Goal: Navigation & Orientation: Find specific page/section

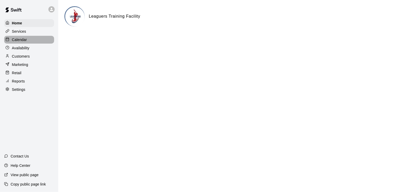
click at [20, 39] on p "Calendar" at bounding box center [19, 39] width 15 height 5
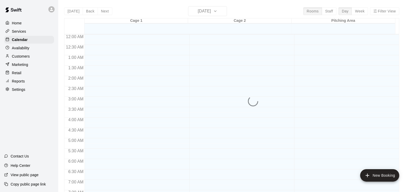
scroll to position [264, 0]
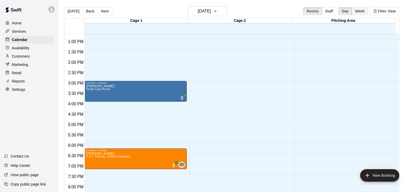
click at [367, 11] on button "Week" at bounding box center [360, 11] width 16 height 8
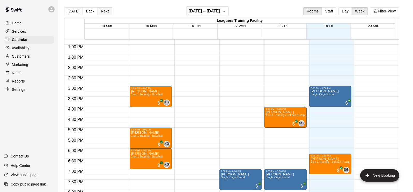
click at [105, 11] on button "Next" at bounding box center [105, 11] width 14 height 8
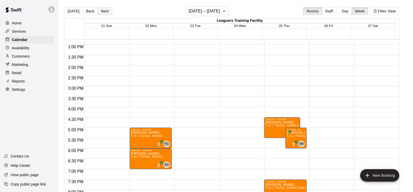
click at [105, 11] on button "Next" at bounding box center [105, 11] width 14 height 8
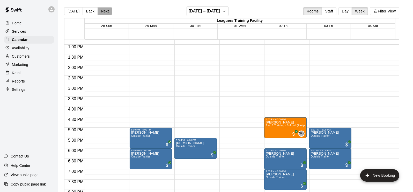
click at [105, 11] on button "Next" at bounding box center [105, 11] width 14 height 8
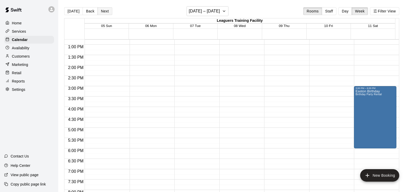
click at [105, 11] on button "Next" at bounding box center [105, 11] width 14 height 8
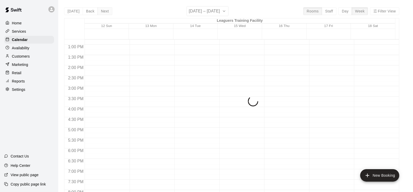
click at [105, 11] on div "[DATE] Back Next [DATE] – [DATE] Rooms Staff Day Week Filter View Leaguers Trai…" at bounding box center [231, 102] width 335 height 192
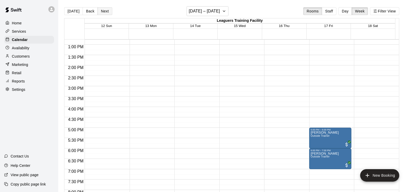
click at [105, 11] on button "Next" at bounding box center [105, 11] width 14 height 8
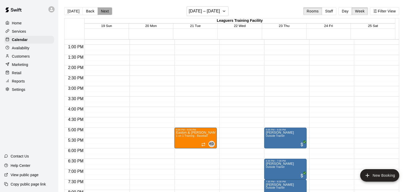
click at [105, 11] on button "Next" at bounding box center [105, 11] width 14 height 8
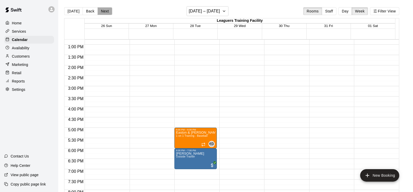
click at [105, 11] on button "Next" at bounding box center [105, 11] width 14 height 8
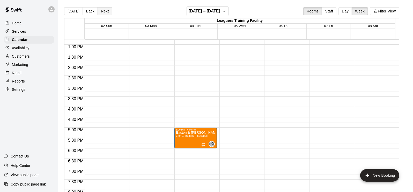
click at [105, 11] on button "Next" at bounding box center [105, 11] width 14 height 8
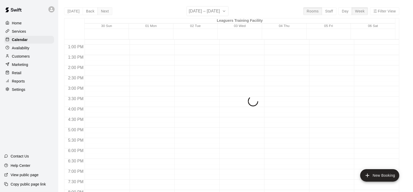
click at [105, 11] on div "[DATE] Back Next [DATE] – [DATE] Rooms Staff Day Week Filter View Leaguers Trai…" at bounding box center [231, 102] width 335 height 192
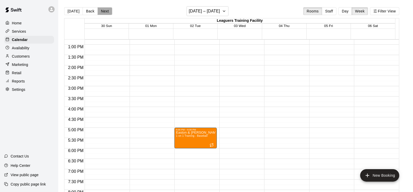
click at [105, 11] on button "Next" at bounding box center [105, 11] width 14 height 8
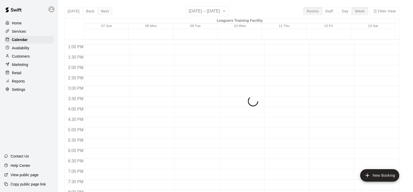
click at [105, 11] on div "[DATE] Back Next [DATE] – [DATE] Rooms Staff Day Week Filter View Leaguers Trai…" at bounding box center [231, 102] width 335 height 192
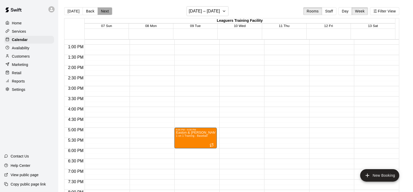
click at [105, 11] on button "Next" at bounding box center [105, 11] width 14 height 8
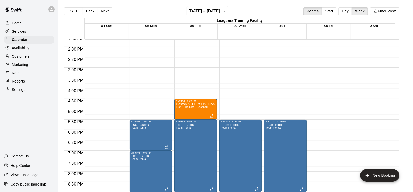
scroll to position [290, 0]
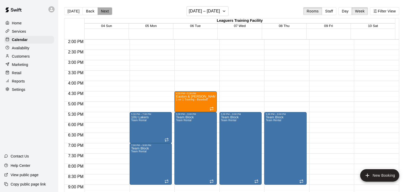
click at [104, 12] on button "Next" at bounding box center [105, 11] width 14 height 8
click at [100, 12] on button "Next" at bounding box center [105, 11] width 14 height 8
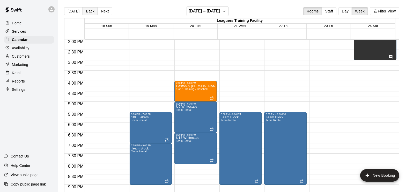
click at [88, 11] on button "Back" at bounding box center [90, 11] width 15 height 8
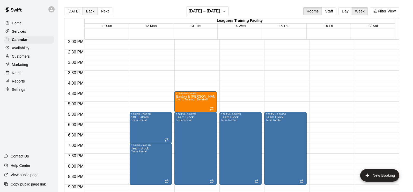
click at [88, 11] on button "Back" at bounding box center [90, 11] width 15 height 8
click at [100, 10] on button "Next" at bounding box center [105, 11] width 14 height 8
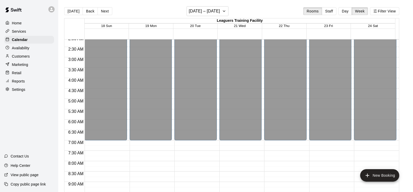
scroll to position [0, 0]
